Goal: Task Accomplishment & Management: Manage account settings

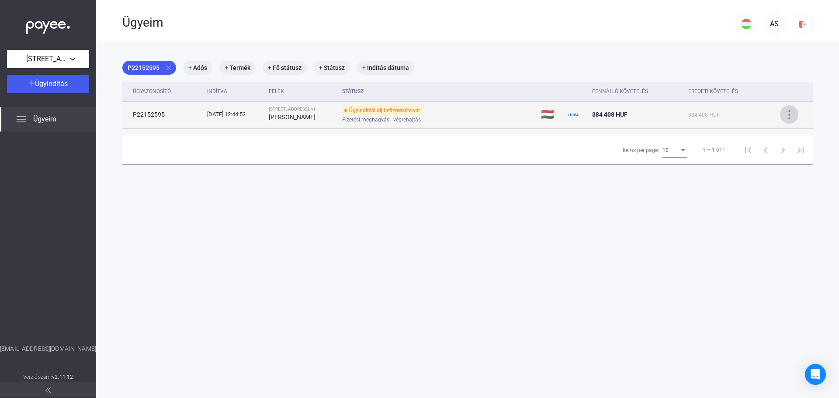
click at [785, 114] on img at bounding box center [789, 114] width 9 height 9
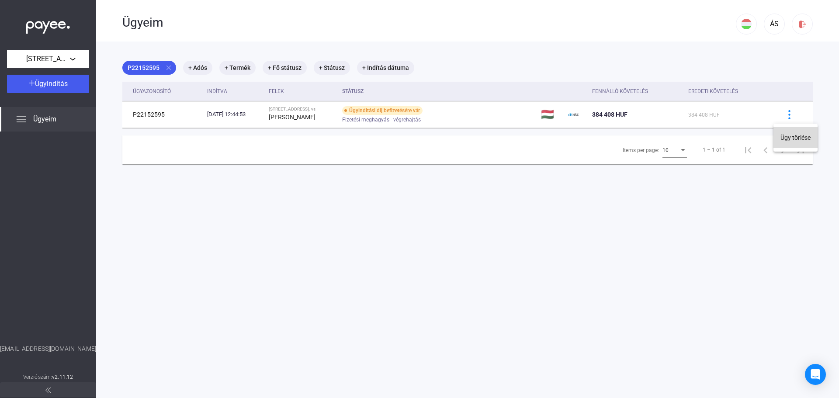
click at [798, 135] on button "Ügy törlése" at bounding box center [795, 137] width 44 height 21
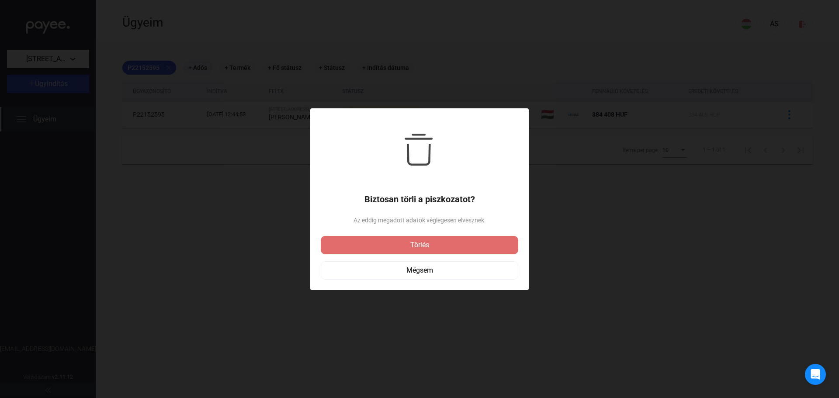
click at [609, 217] on div at bounding box center [419, 199] width 839 height 398
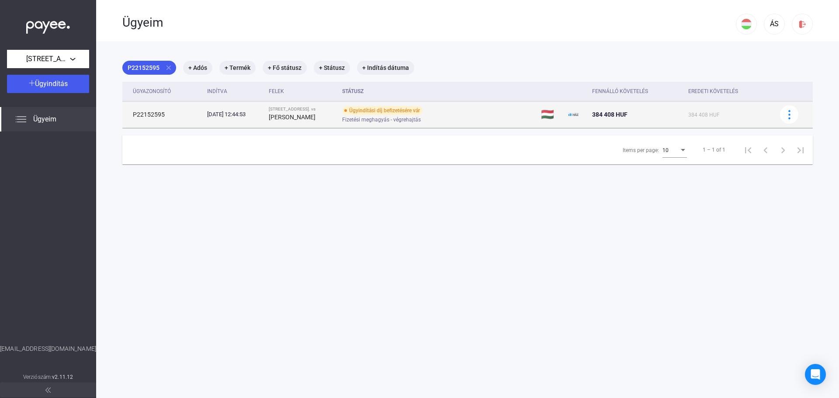
click at [247, 116] on div "[DATE] 12:44:53" at bounding box center [234, 114] width 55 height 9
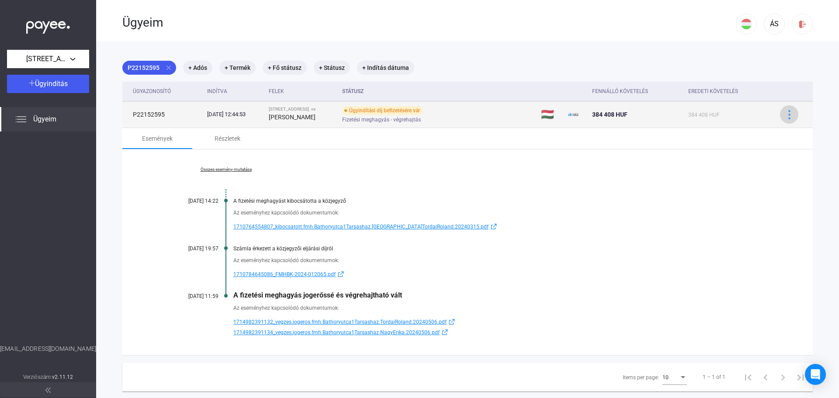
click at [785, 113] on img at bounding box center [789, 114] width 9 height 9
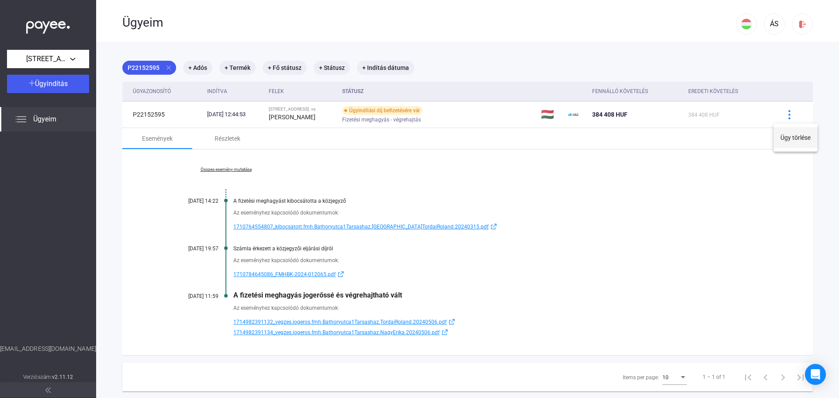
click at [787, 131] on button "Ügy törlése" at bounding box center [795, 137] width 44 height 21
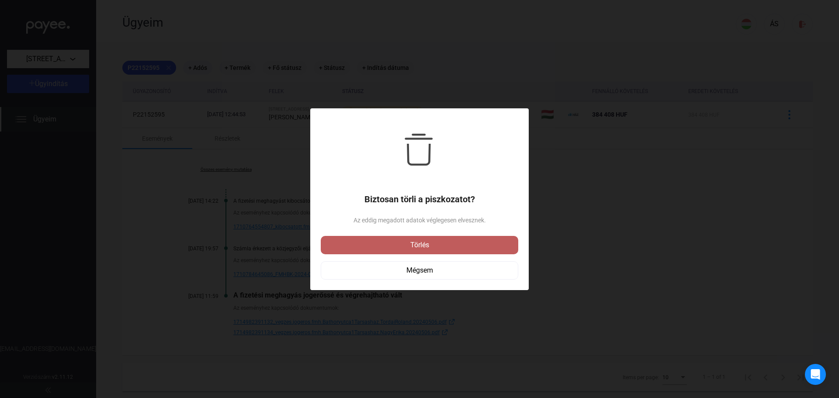
click at [411, 249] on div "Törlés" at bounding box center [419, 245] width 192 height 10
